Goal: Check status: Check status

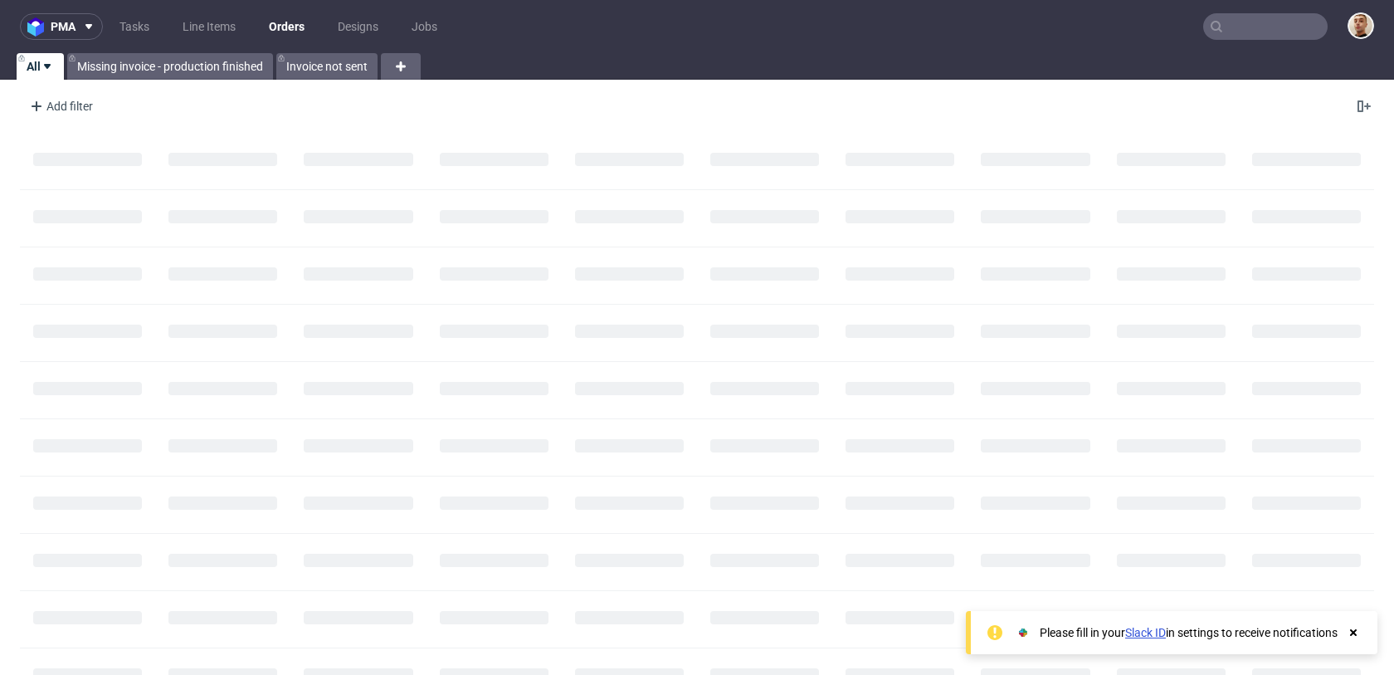
click at [1260, 9] on nav "pma Tasks Line Items Orders Designs Jobs" at bounding box center [697, 26] width 1394 height 53
click at [1260, 22] on input "text" at bounding box center [1265, 26] width 124 height 27
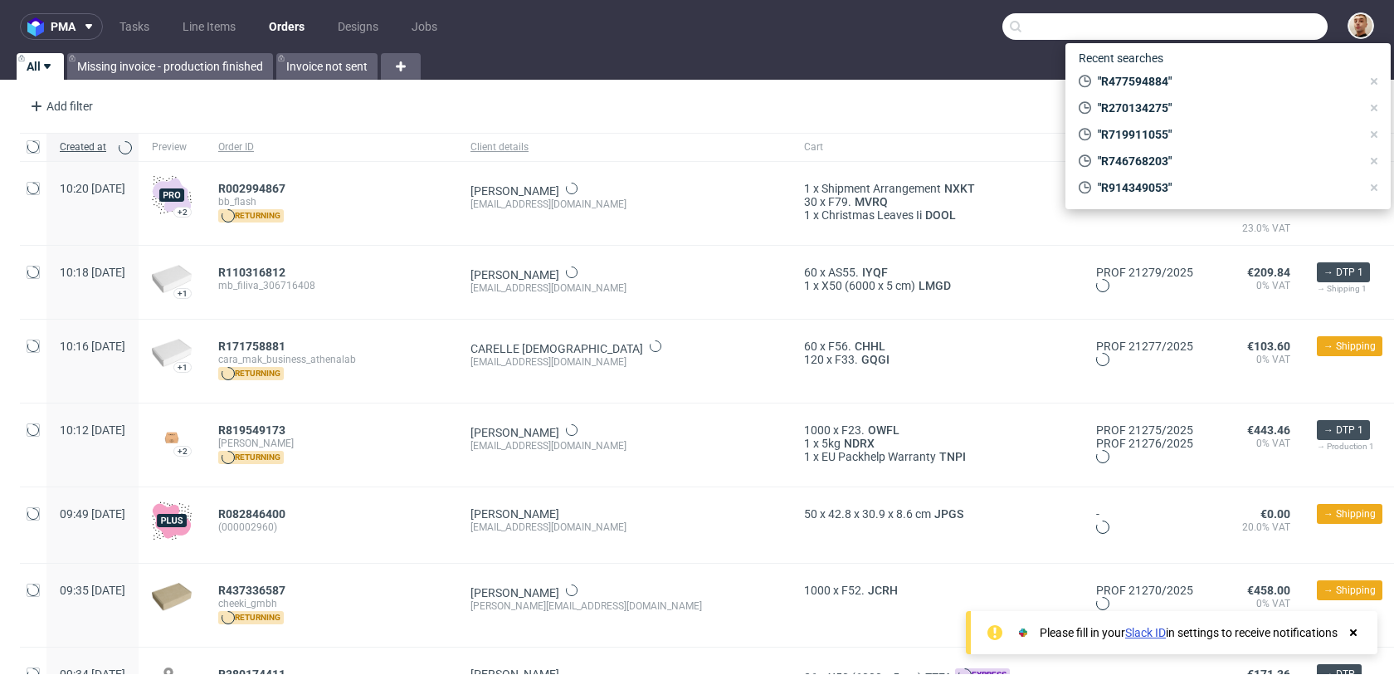
paste input "R719911055"
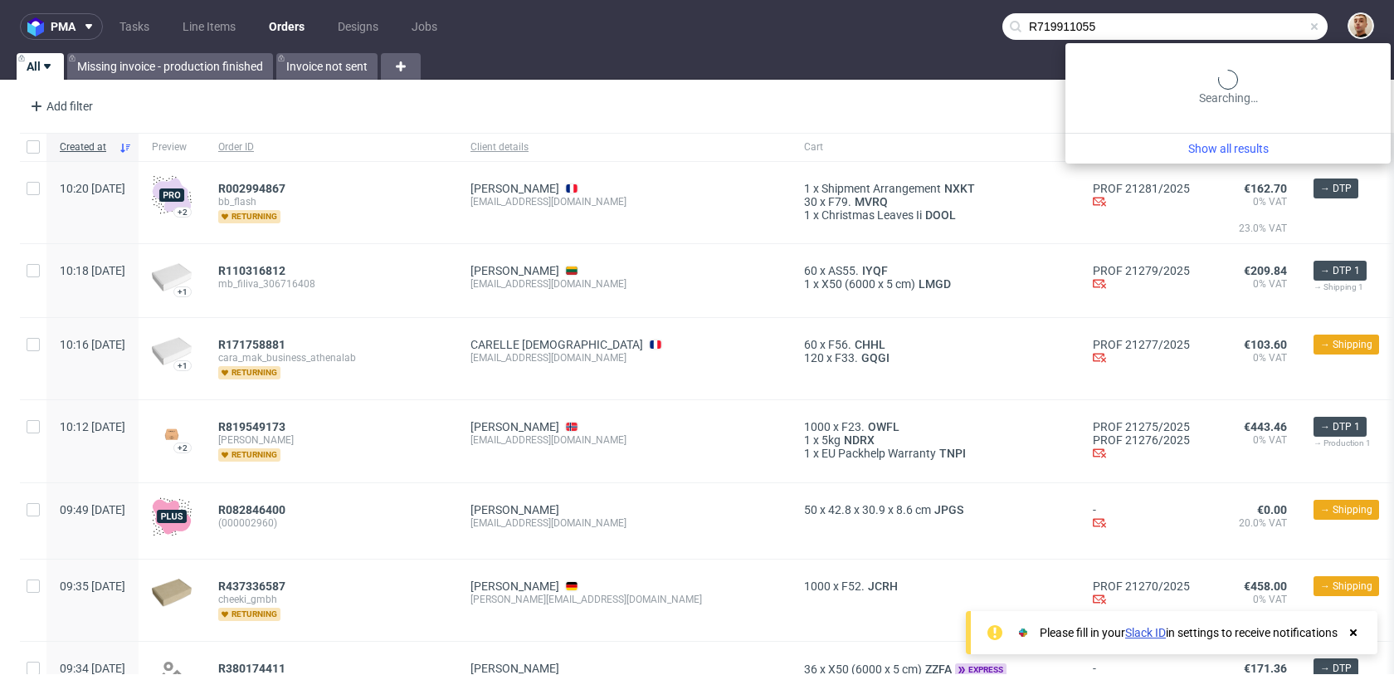
type input "R719911055"
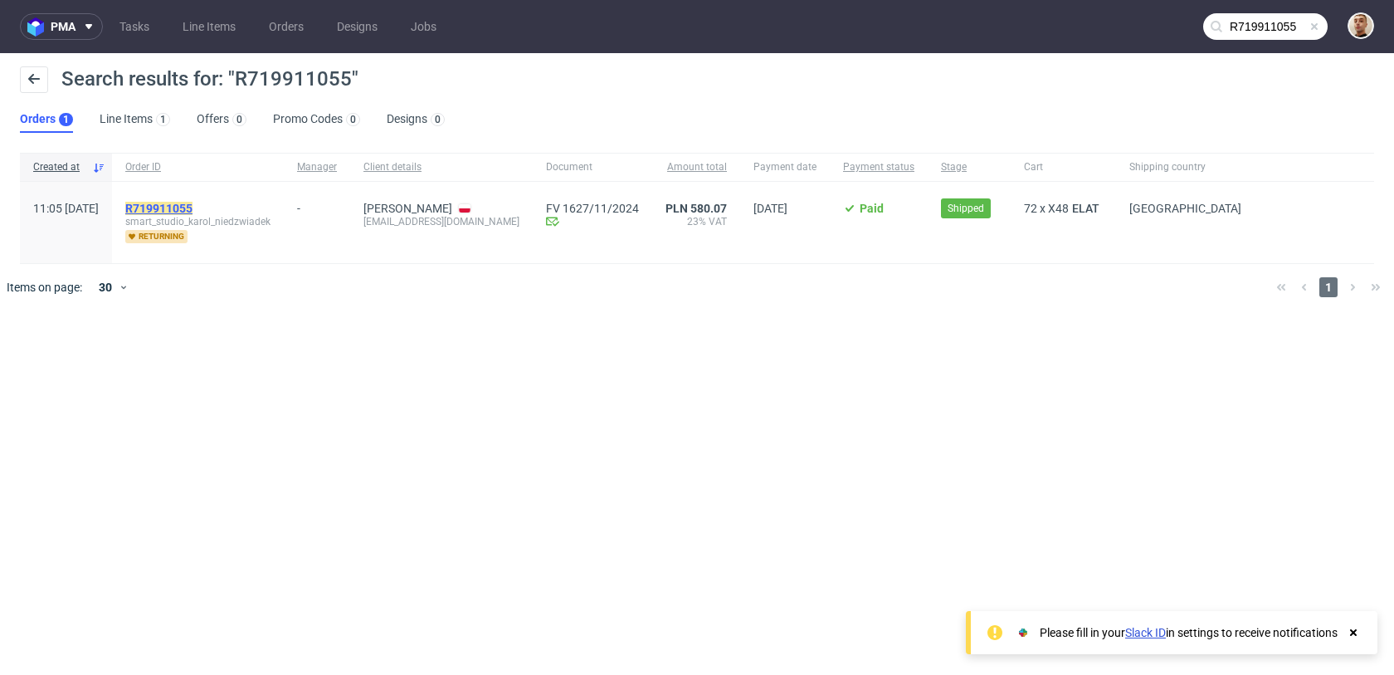
click at [192, 203] on mark "R719911055" at bounding box center [158, 208] width 67 height 13
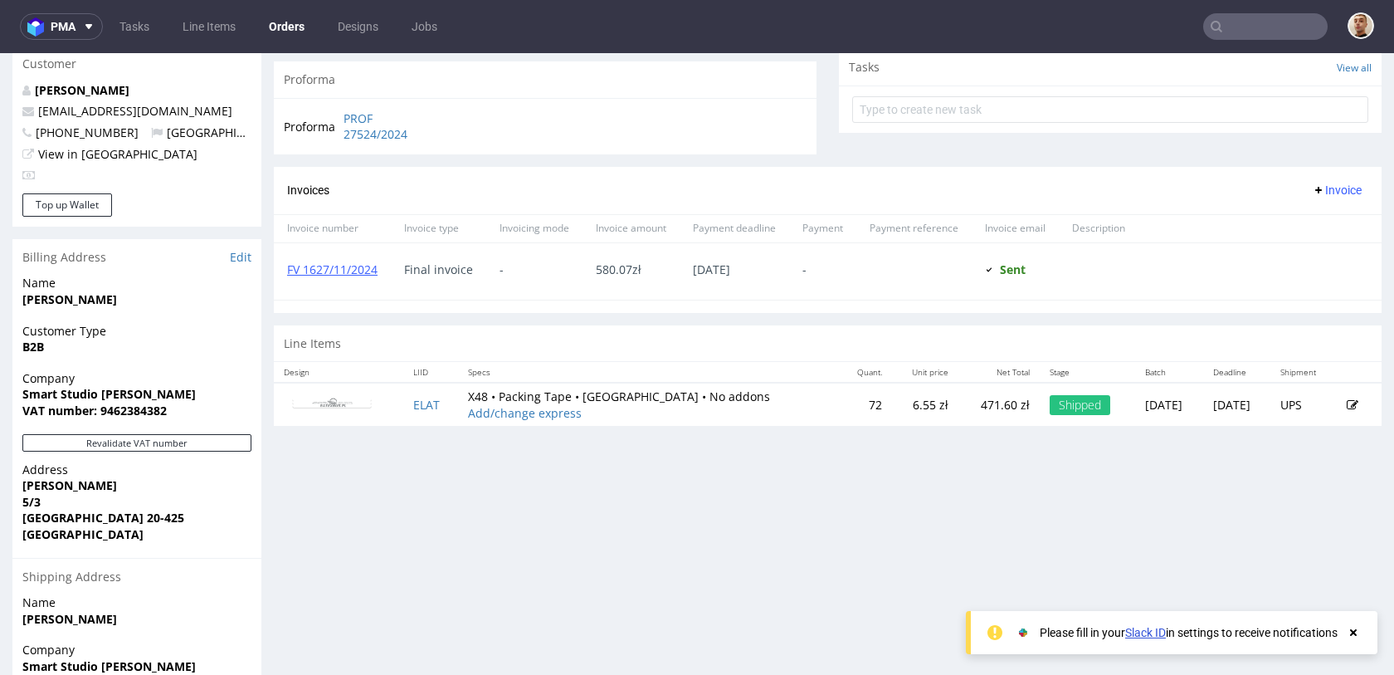
scroll to position [622, 0]
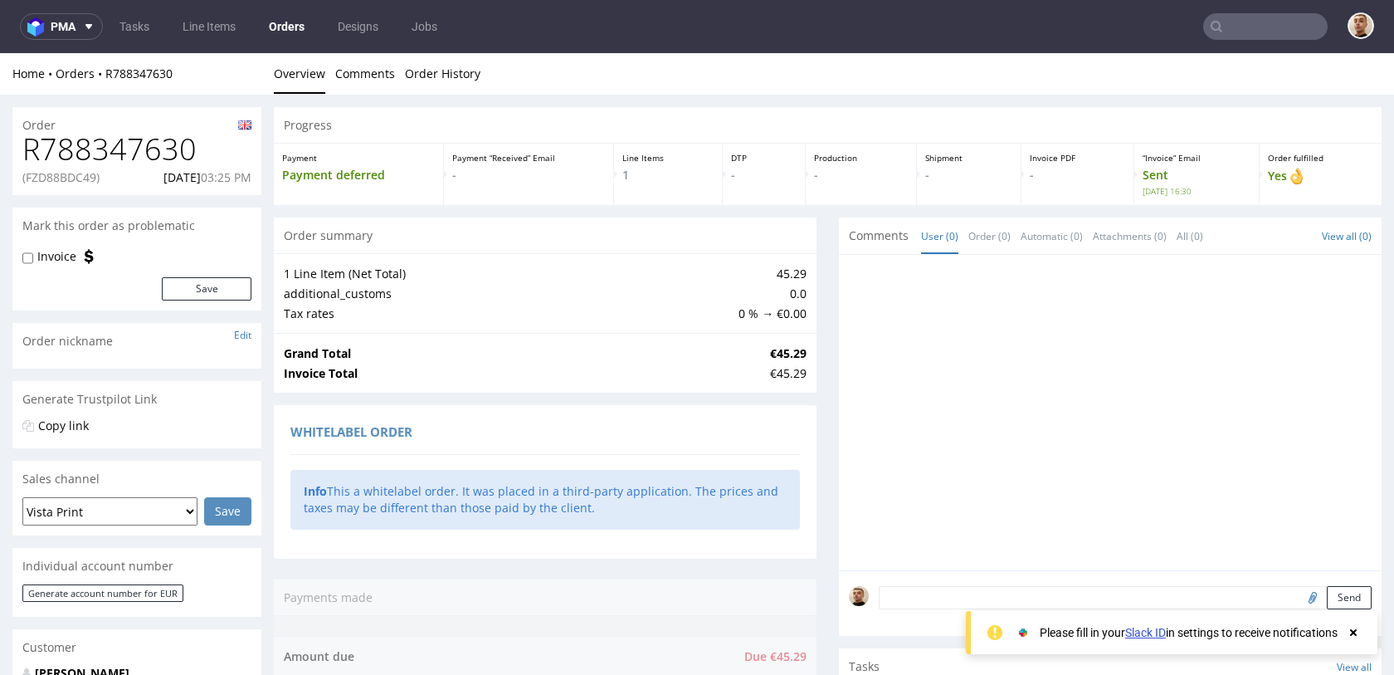
click at [90, 174] on p "(FZD88BDC49)" at bounding box center [60, 177] width 77 height 17
copy p "FZD88BDC49"
click at [67, 175] on p "(FZD88BDC49)" at bounding box center [60, 177] width 77 height 17
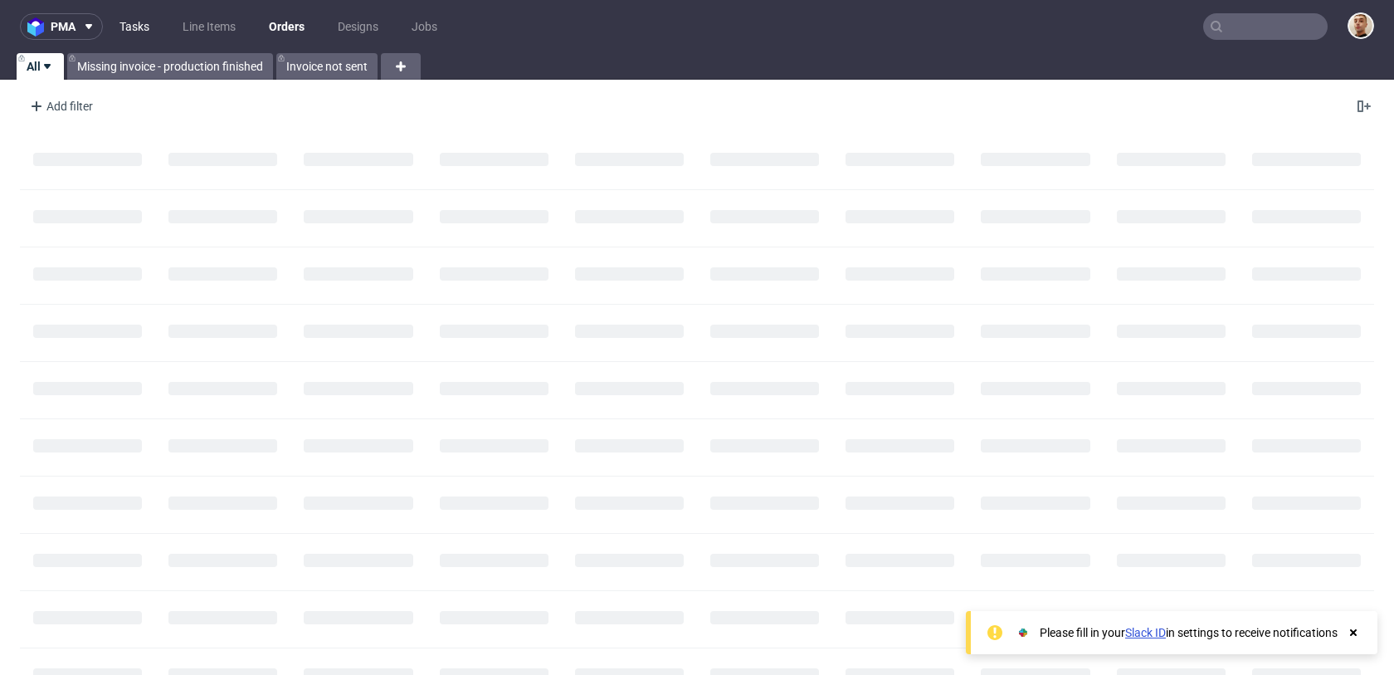
click at [140, 24] on link "Tasks" at bounding box center [135, 26] width 50 height 27
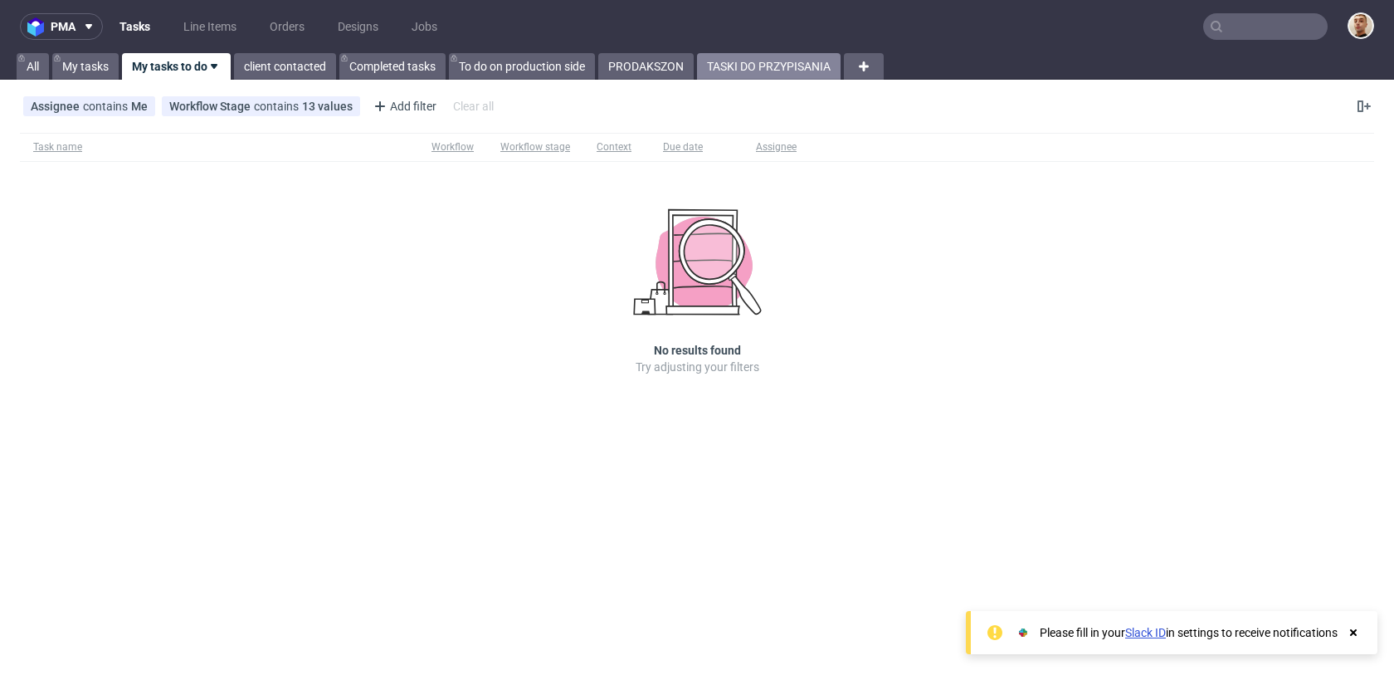
click at [762, 69] on link "TASKI DO PRZYPISANIA" at bounding box center [769, 66] width 144 height 27
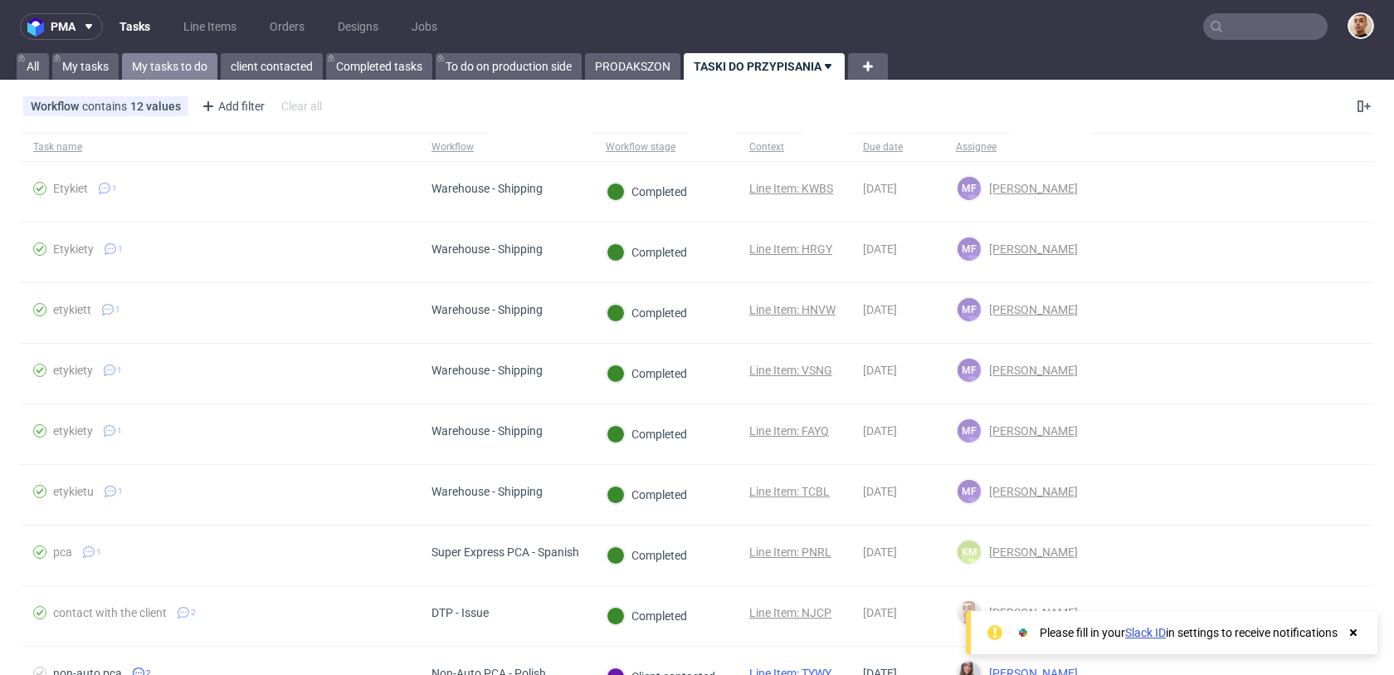
click at [189, 59] on link "My tasks to do" at bounding box center [169, 66] width 95 height 27
